Goal: Task Accomplishment & Management: Complete application form

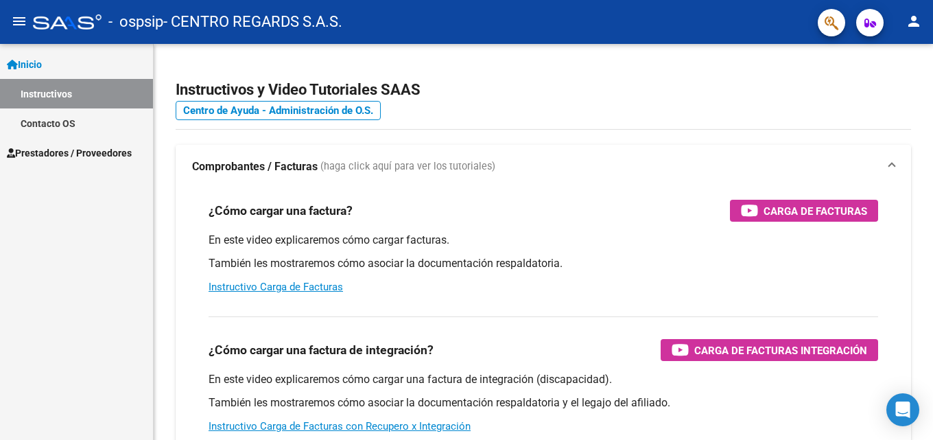
click at [48, 152] on span "Prestadores / Proveedores" at bounding box center [69, 152] width 125 height 15
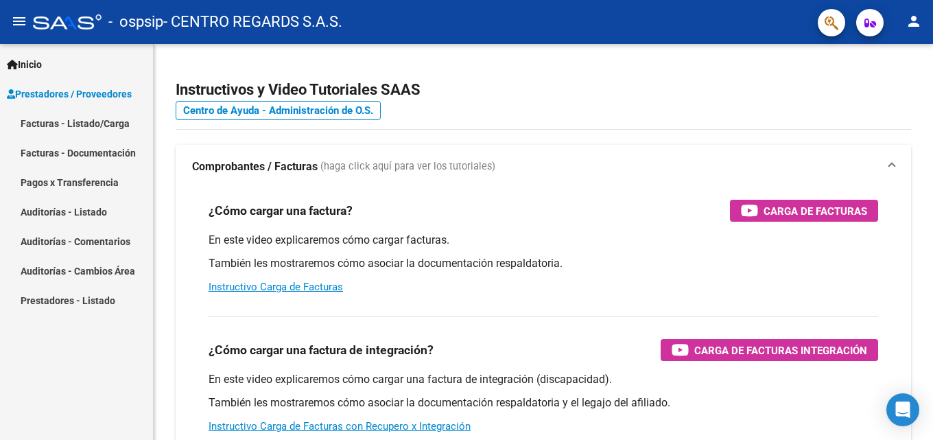
click at [69, 125] on link "Facturas - Listado/Carga" at bounding box center [76, 122] width 153 height 29
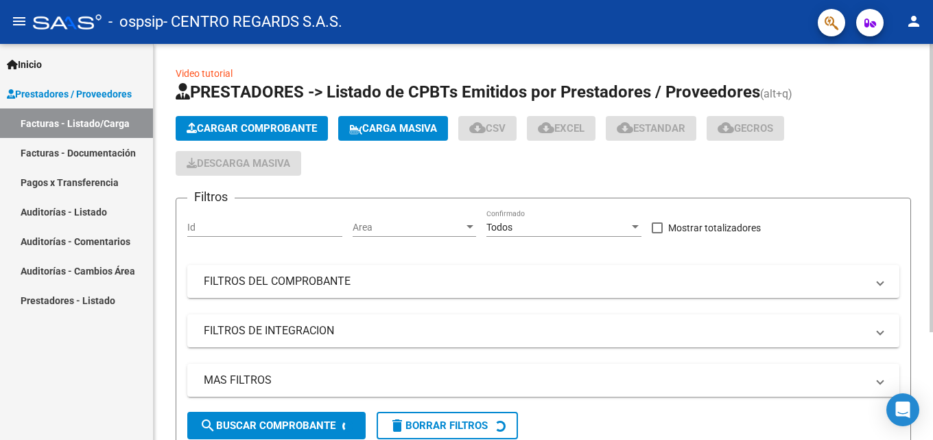
click at [273, 128] on span "Cargar Comprobante" at bounding box center [252, 128] width 130 height 12
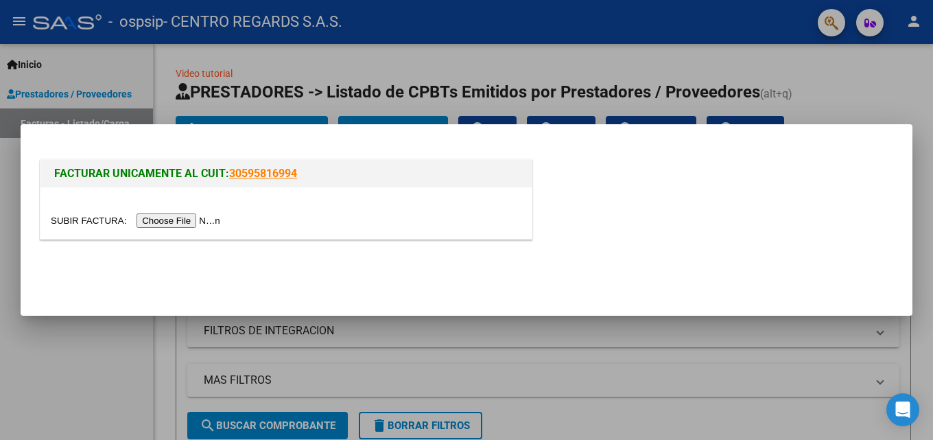
click at [185, 219] on input "file" at bounding box center [138, 220] width 174 height 14
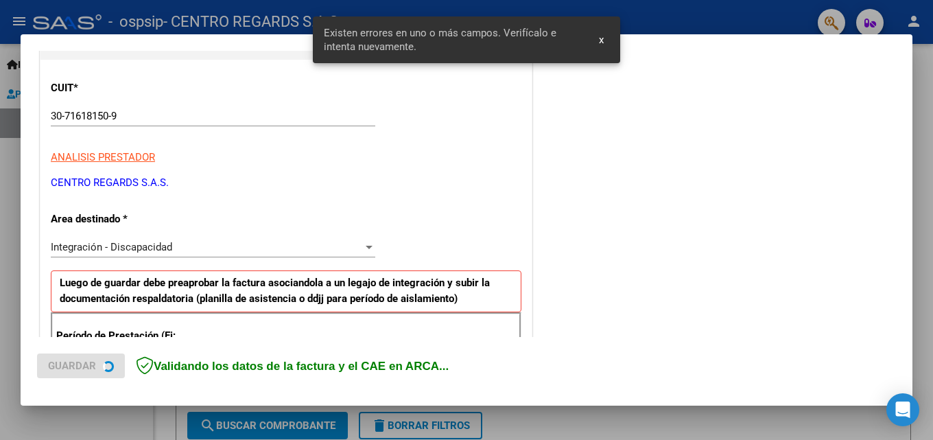
scroll to position [335, 0]
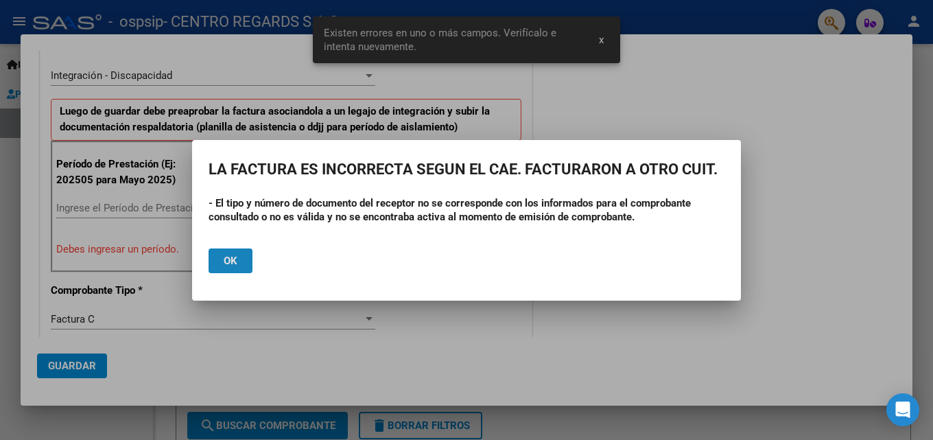
click at [231, 261] on span "Ok" at bounding box center [231, 261] width 14 height 12
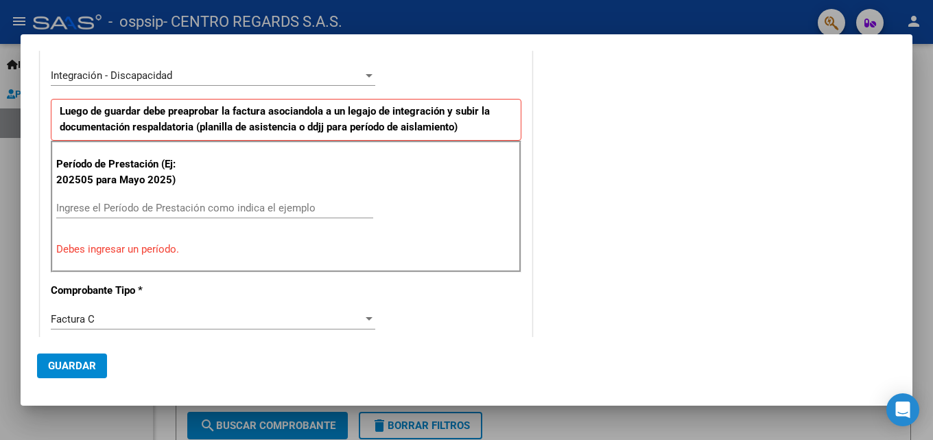
click at [461, 331] on div "CUIT * 30-71618150-9 Ingresar CUIT ANALISIS PRESTADOR CENTRO REGARDS S.A.S. ARC…" at bounding box center [285, 422] width 491 height 1068
click at [880, 92] on div "COMENTARIOS Comentarios del Prestador / Gerenciador:" at bounding box center [715, 346] width 361 height 1228
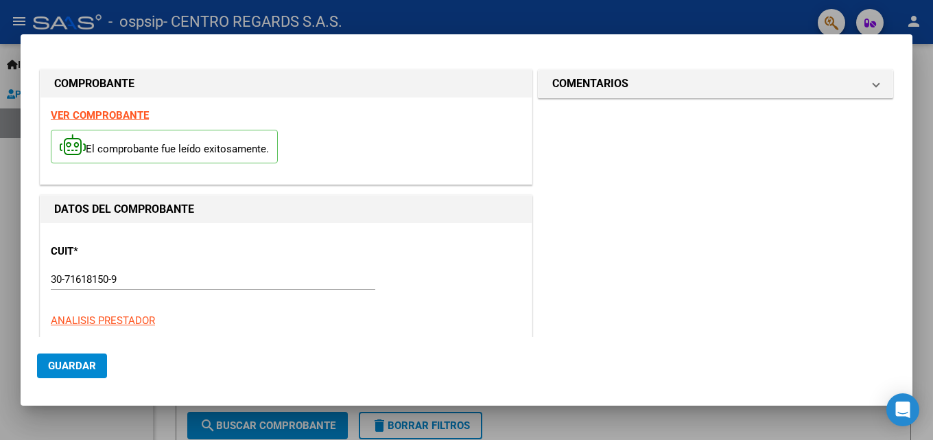
click at [922, 220] on div at bounding box center [466, 220] width 933 height 440
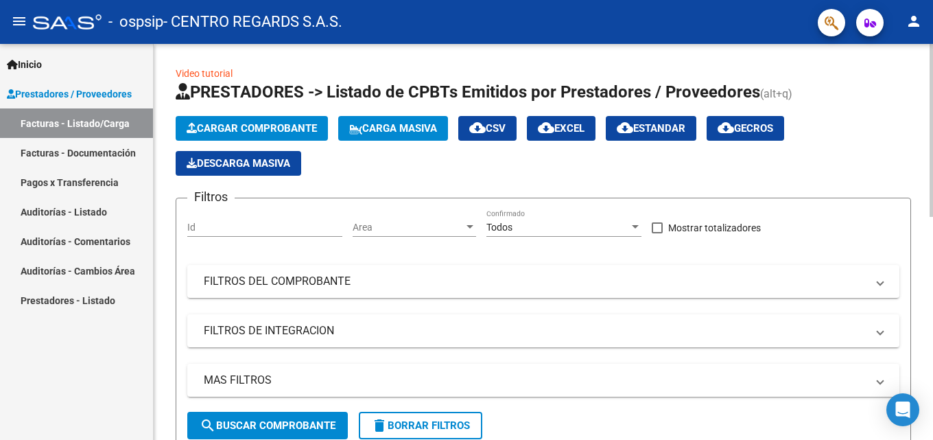
click at [276, 123] on span "Cargar Comprobante" at bounding box center [252, 128] width 130 height 12
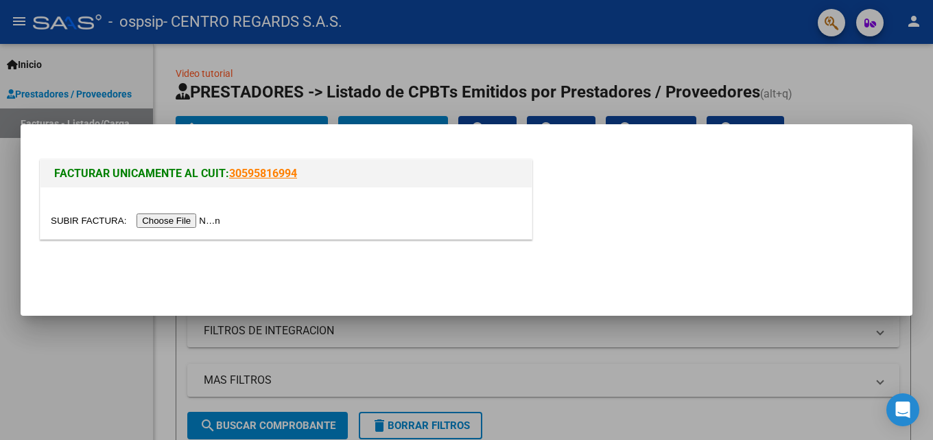
click at [217, 222] on input "file" at bounding box center [138, 220] width 174 height 14
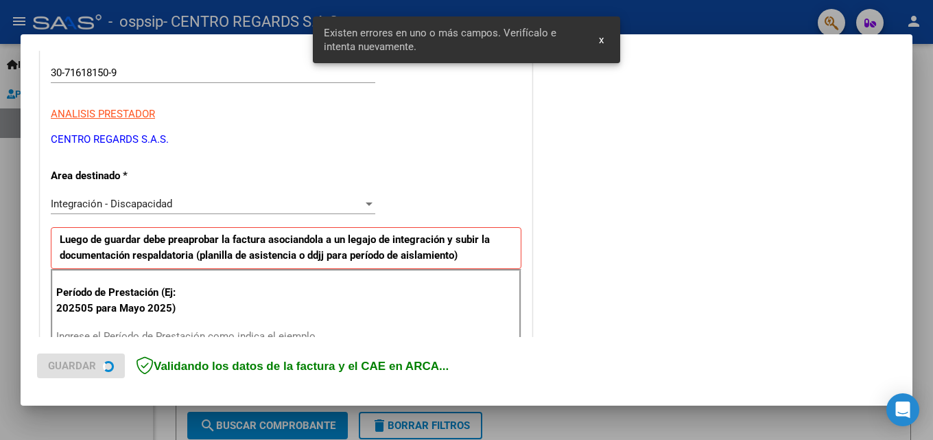
scroll to position [335, 0]
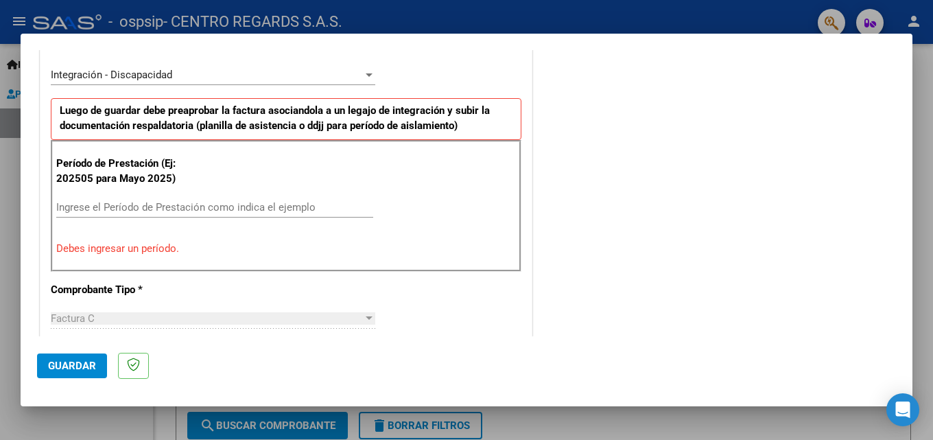
click at [101, 206] on input "Ingrese el Período de Prestación como indica el ejemplo" at bounding box center [214, 207] width 317 height 12
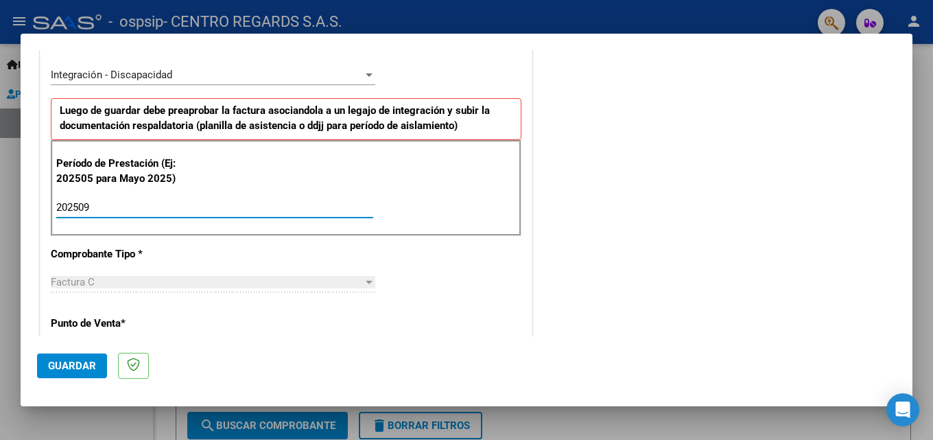
type input "202509"
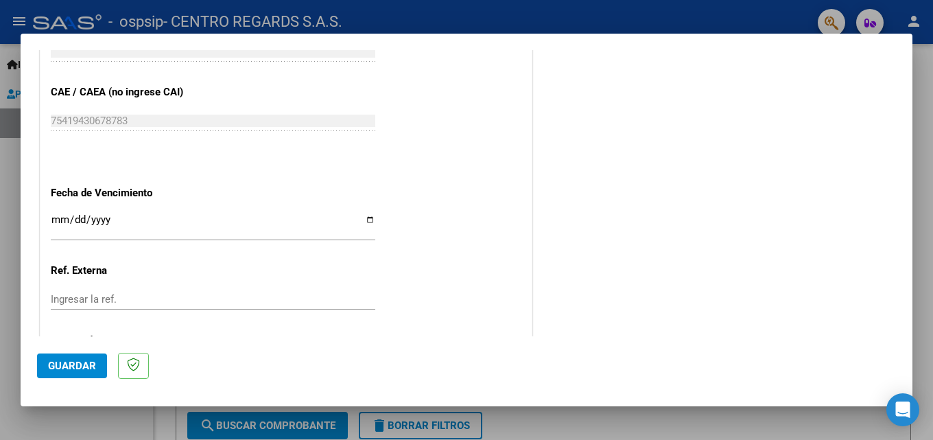
scroll to position [921, 0]
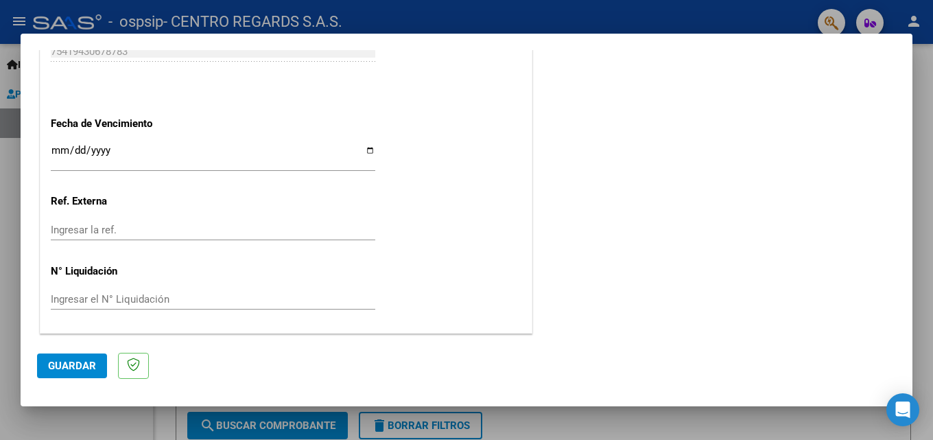
click at [89, 360] on span "Guardar" at bounding box center [72, 365] width 48 height 12
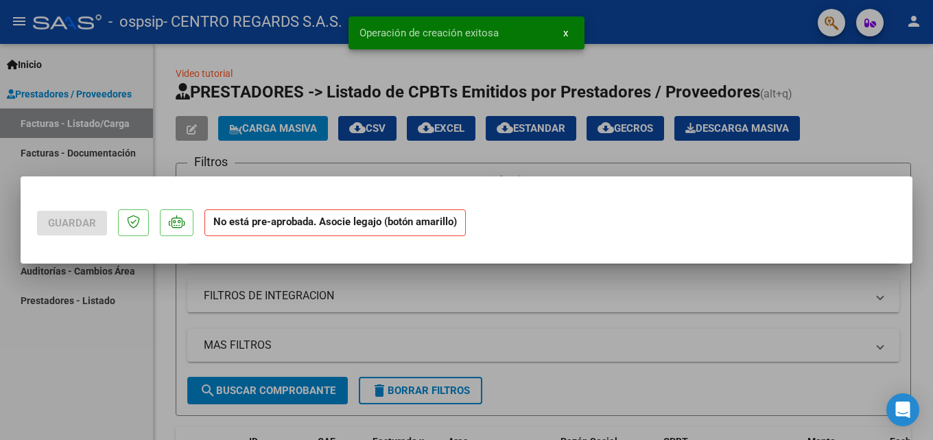
scroll to position [0, 0]
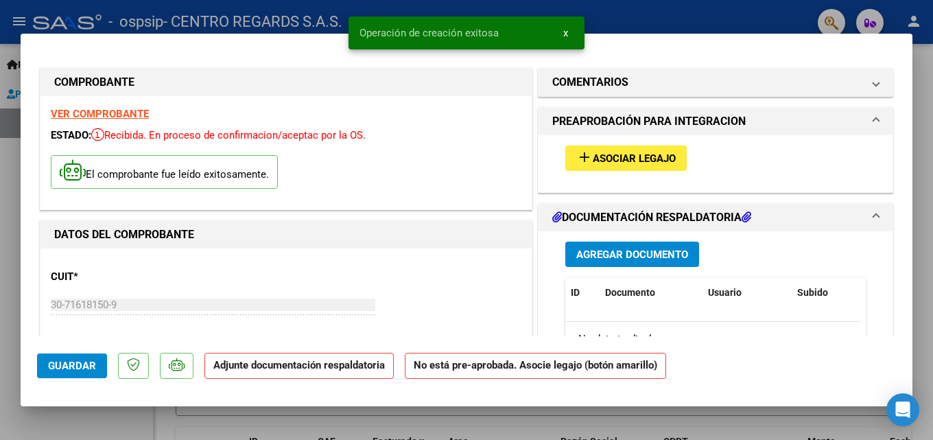
click at [663, 161] on span "Asociar Legajo" at bounding box center [634, 158] width 83 height 12
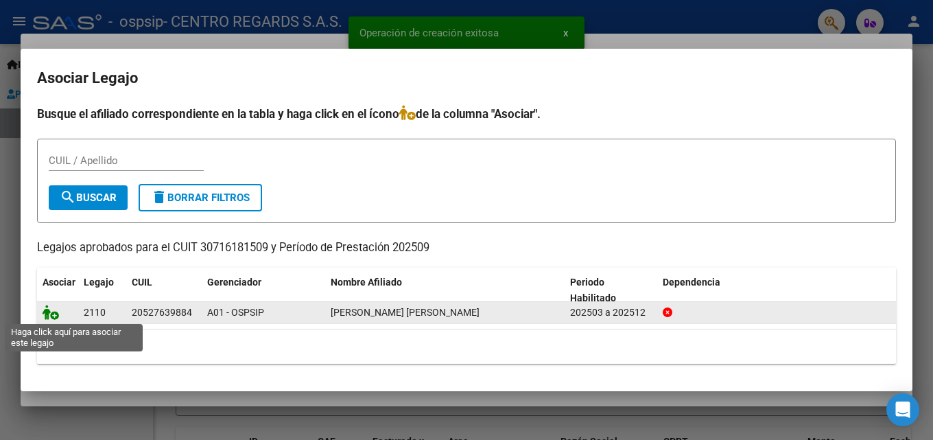
click at [55, 309] on icon at bounding box center [51, 312] width 16 height 15
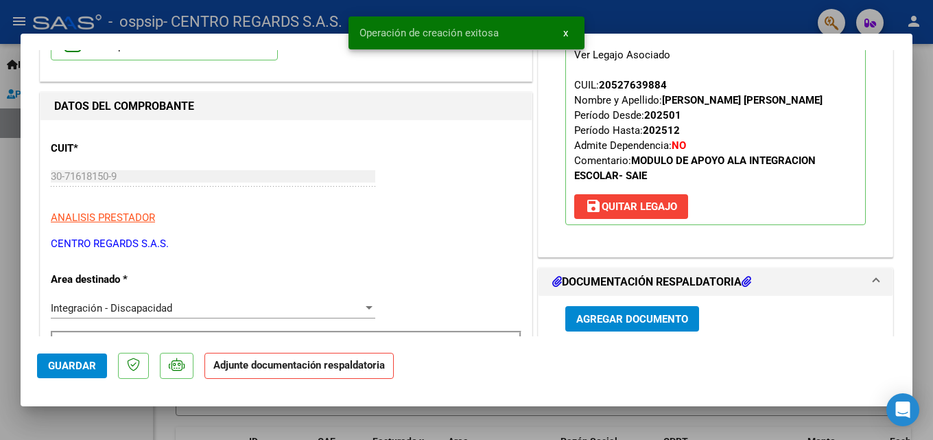
scroll to position [206, 0]
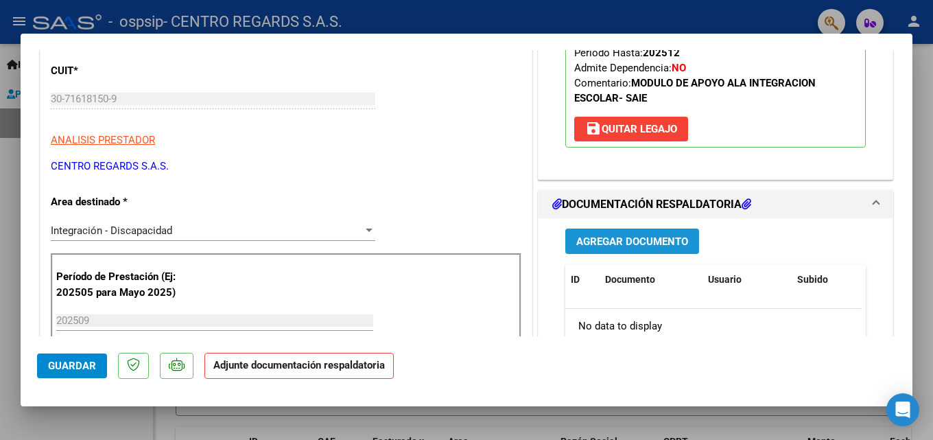
click at [615, 248] on button "Agregar Documento" at bounding box center [632, 240] width 134 height 25
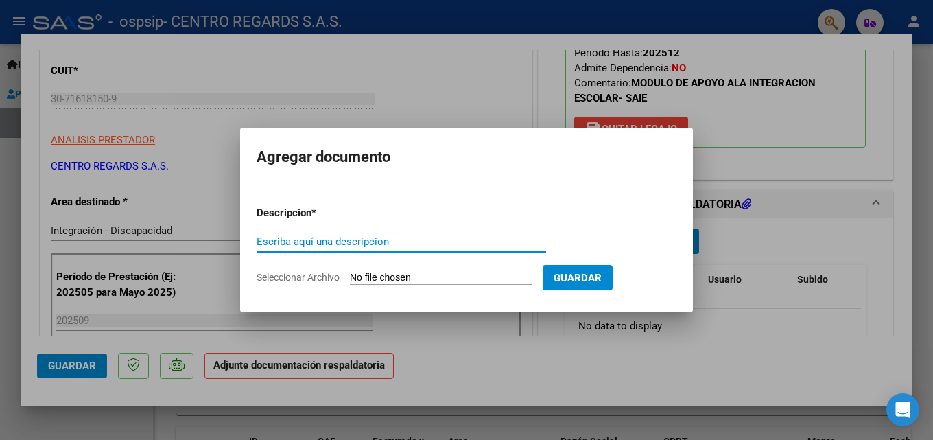
click at [359, 241] on input "Escriba aquí una descripcion" at bounding box center [402, 241] width 290 height 12
type input "ASISTENCIA"
click at [366, 275] on input "Seleccionar Archivo" at bounding box center [441, 278] width 182 height 13
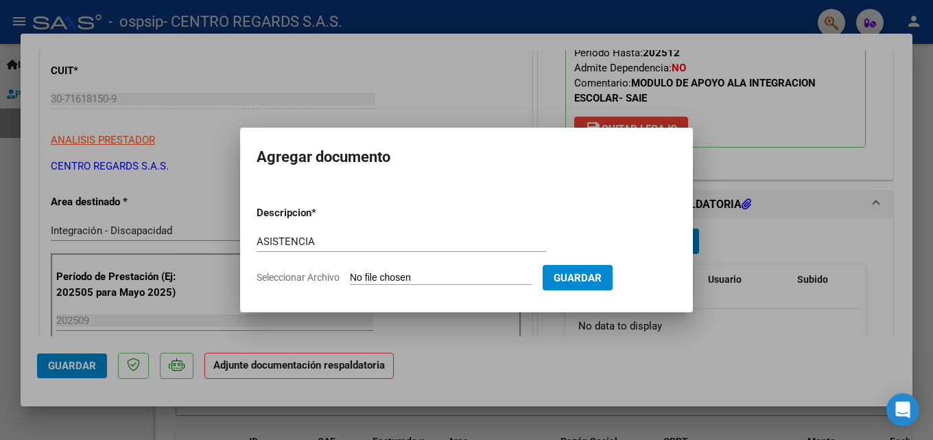
type input "C:\fakepath\[PERSON_NAME]-8.pdf"
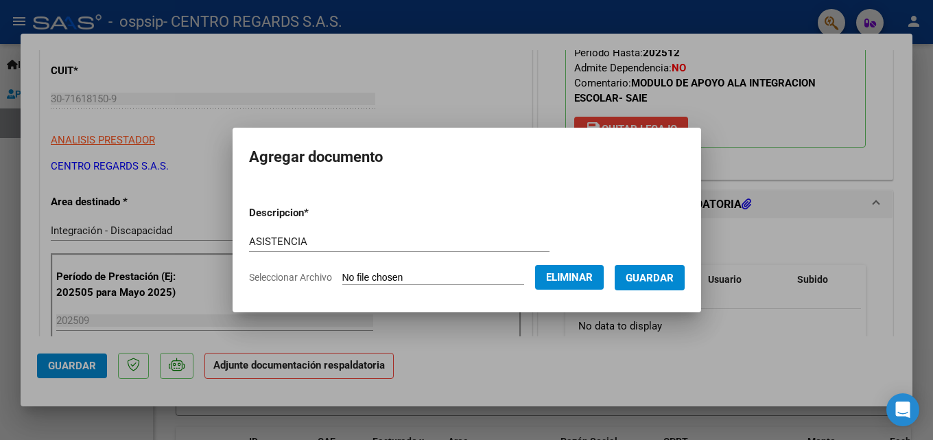
click at [654, 275] on span "Guardar" at bounding box center [650, 278] width 48 height 12
